Goal: Information Seeking & Learning: Learn about a topic

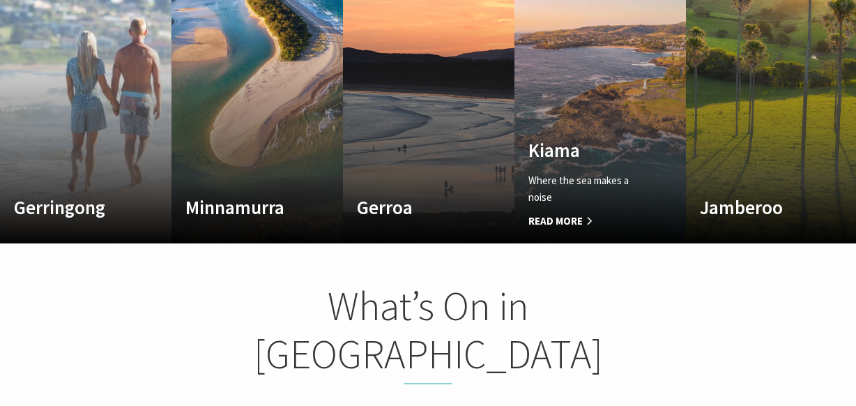
scroll to position [890, 0]
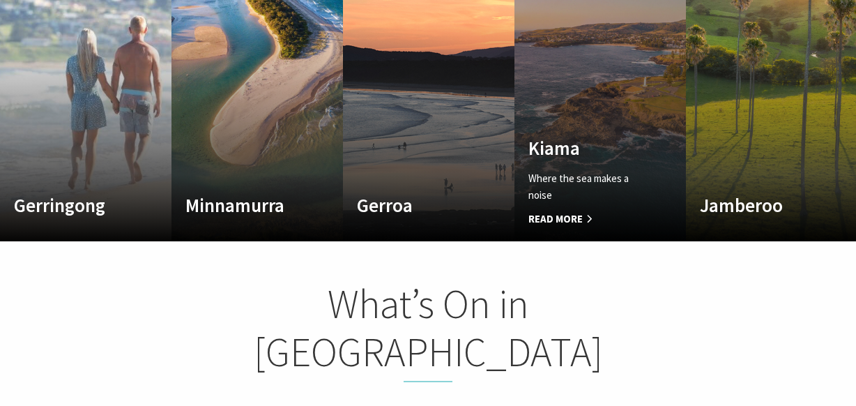
click at [590, 210] on span "Read More" at bounding box center [587, 218] width 118 height 17
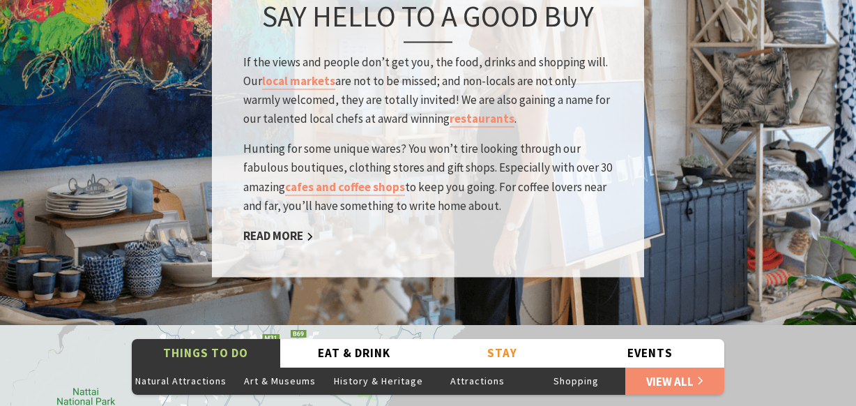
scroll to position [2262, 0]
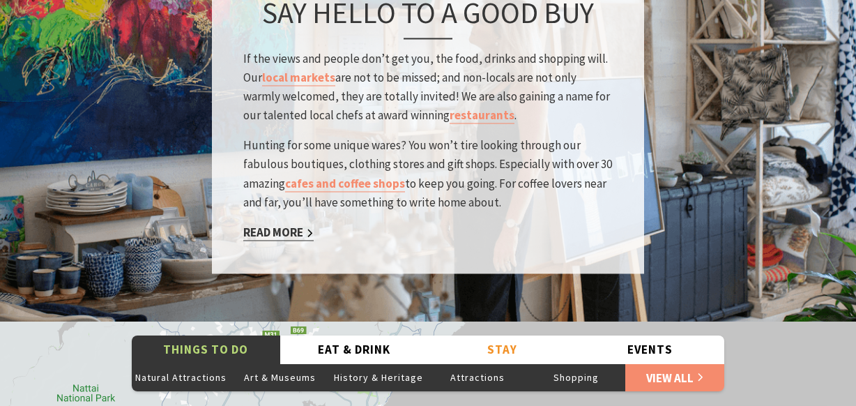
click at [293, 224] on link "Read More" at bounding box center [278, 232] width 70 height 16
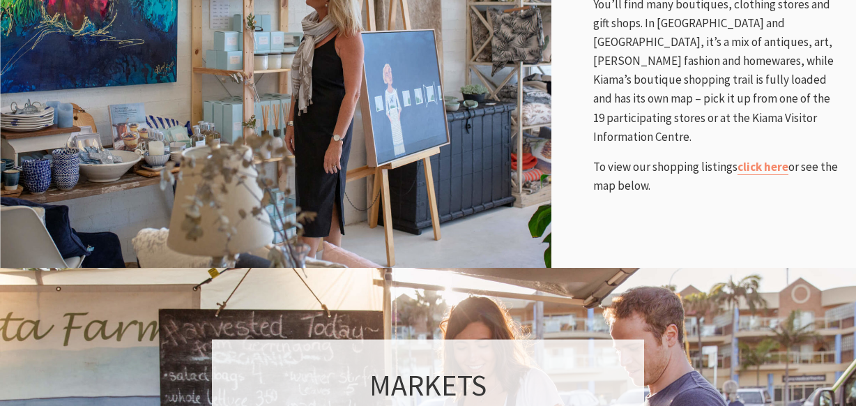
scroll to position [759, 0]
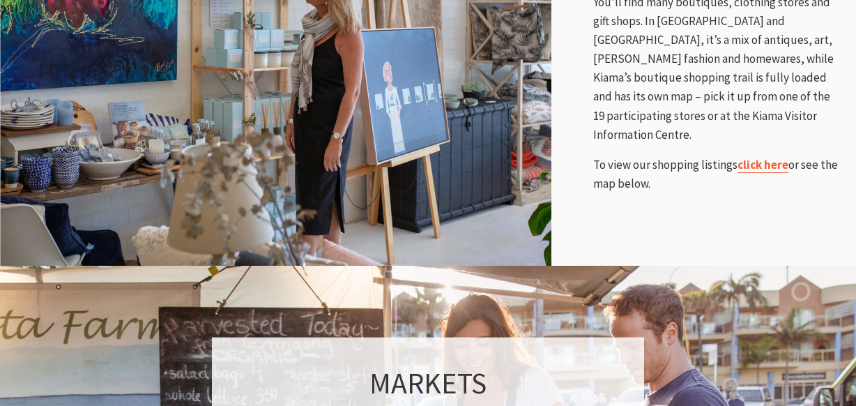
click at [769, 157] on link "click here" at bounding box center [762, 165] width 51 height 16
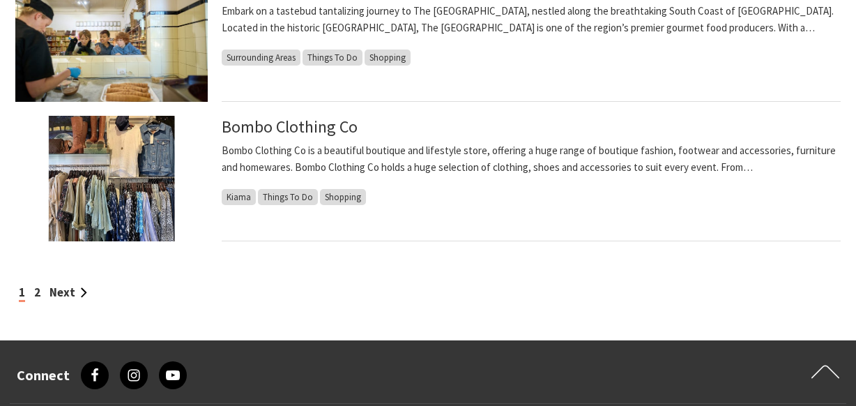
scroll to position [1285, 0]
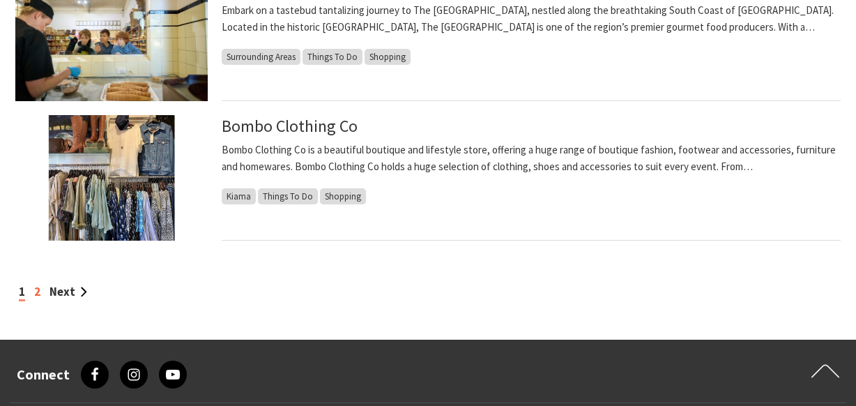
click at [38, 292] on link "2" at bounding box center [37, 291] width 6 height 15
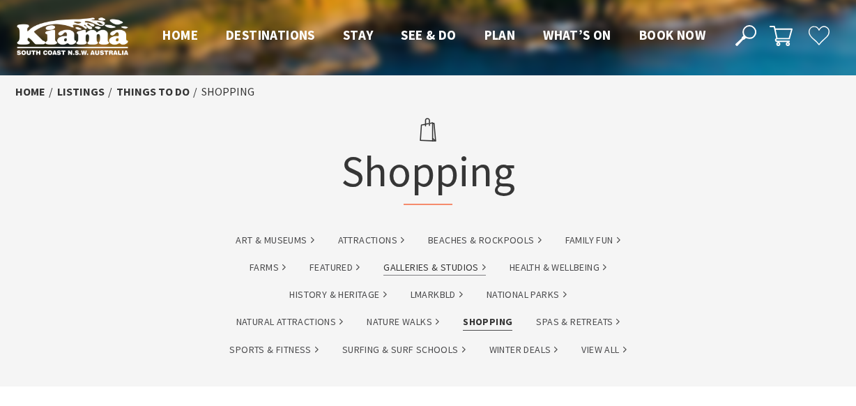
click at [458, 266] on link "Galleries & Studios" at bounding box center [434, 267] width 102 height 16
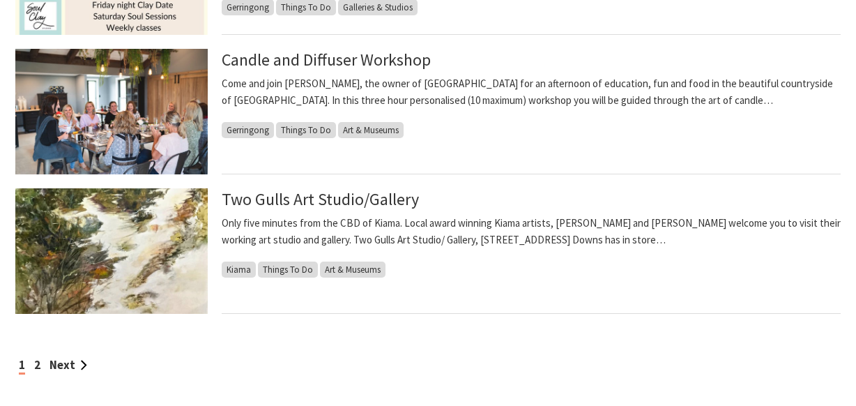
scroll to position [1217, 0]
